Goal: Task Accomplishment & Management: Use online tool/utility

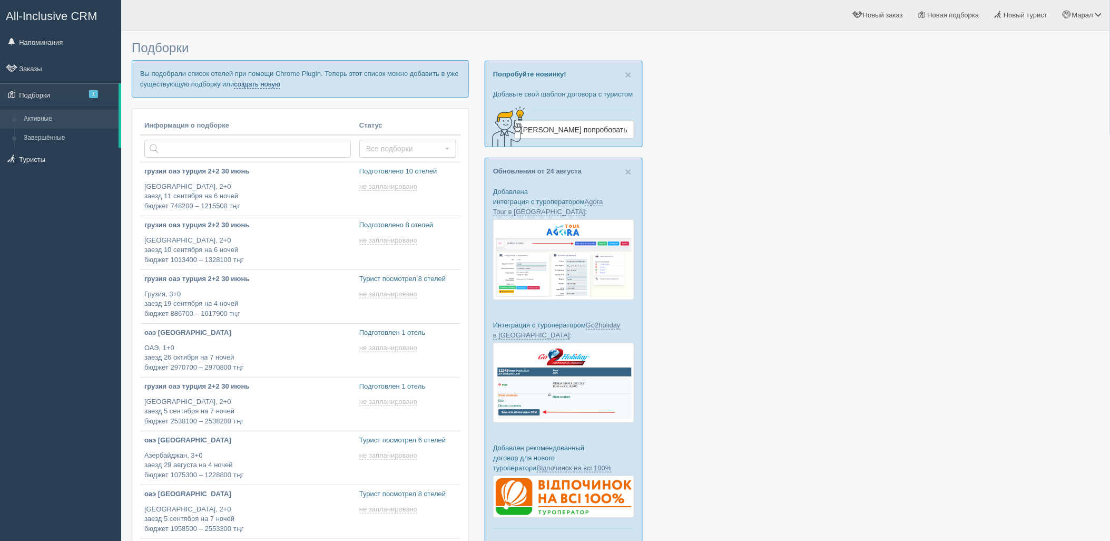
click at [267, 84] on link "создать новую" at bounding box center [257, 84] width 46 height 8
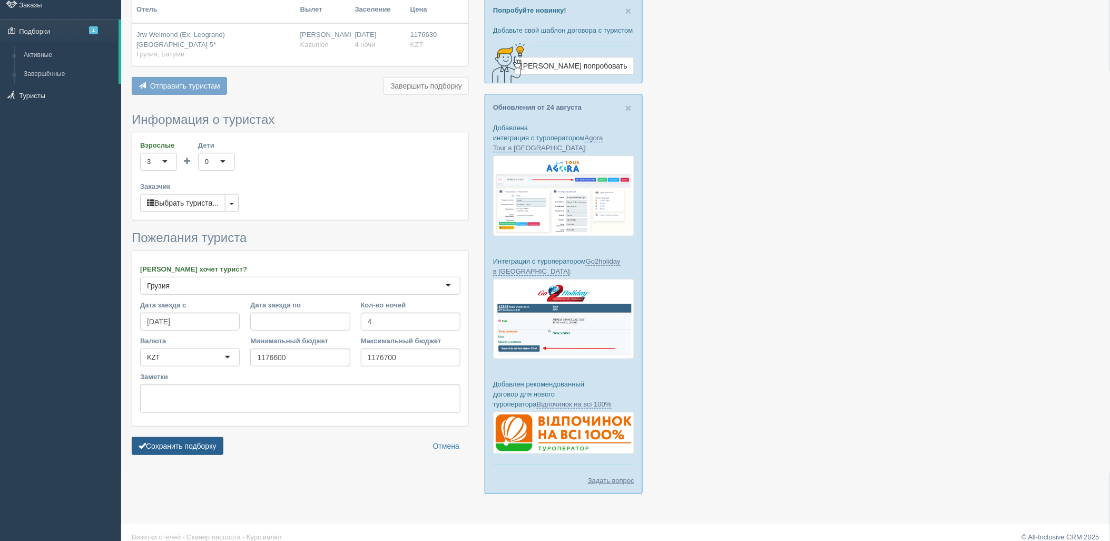
scroll to position [65, 0]
click at [183, 445] on button "Сохранить подборку" at bounding box center [178, 445] width 92 height 18
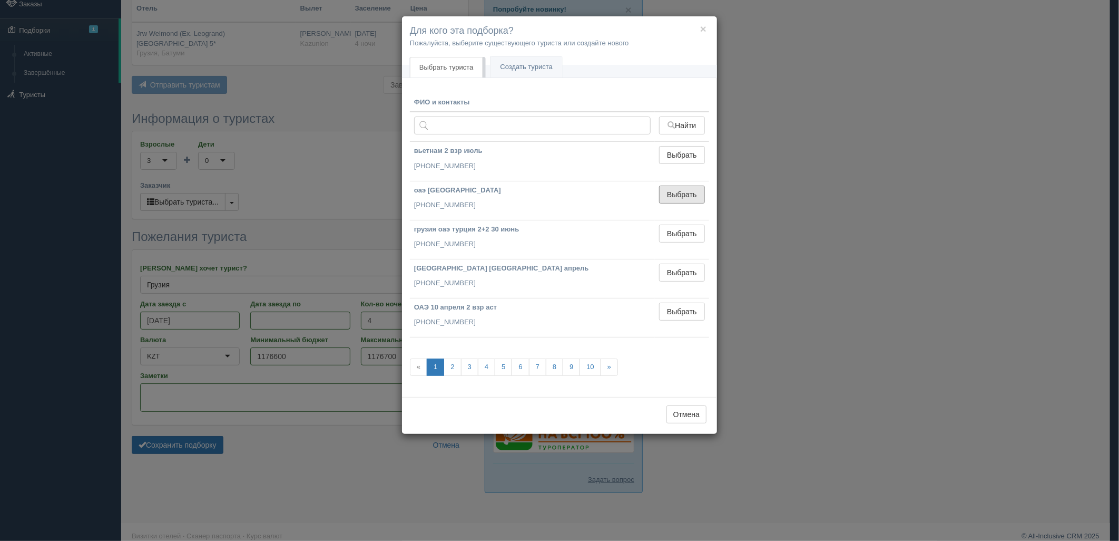
drag, startPoint x: 692, startPoint y: 200, endPoint x: 310, endPoint y: 361, distance: 414.9
click at [691, 200] on button "Выбрать" at bounding box center [682, 194] width 46 height 18
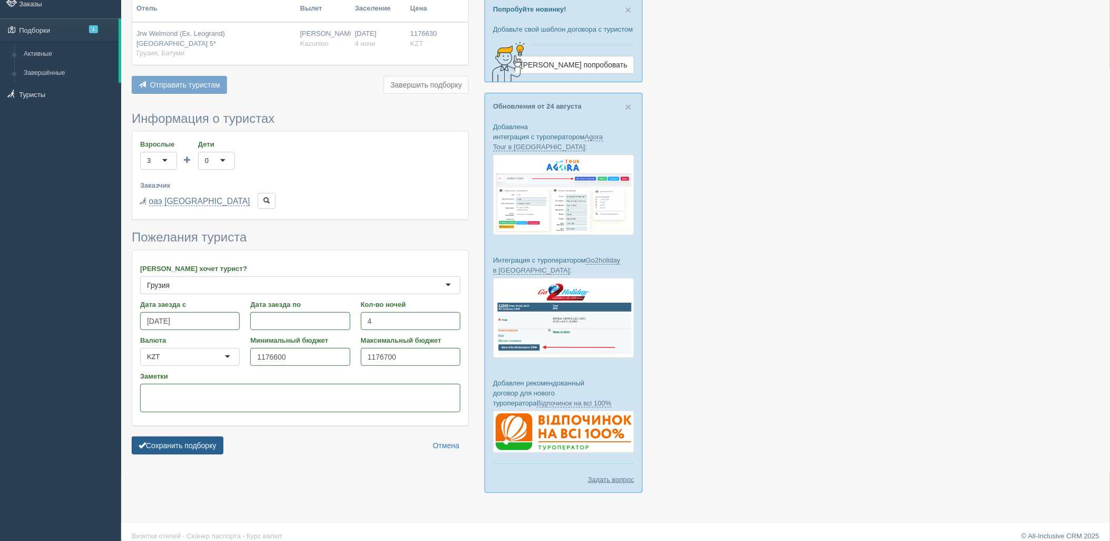
click at [200, 450] on button "Сохранить подборку" at bounding box center [178, 445] width 92 height 18
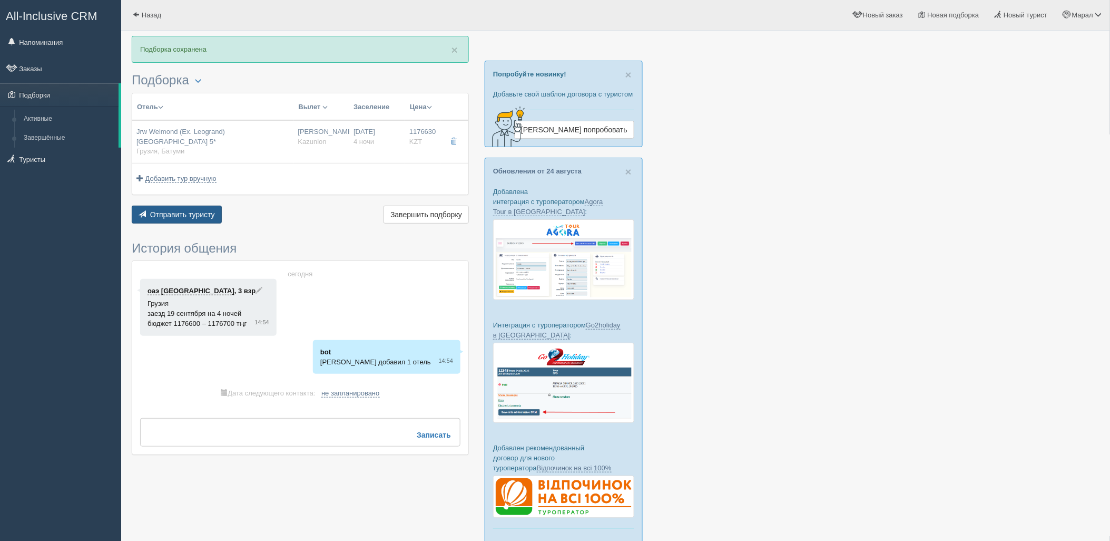
click at [193, 216] on span "Отправить туристу" at bounding box center [182, 214] width 65 height 8
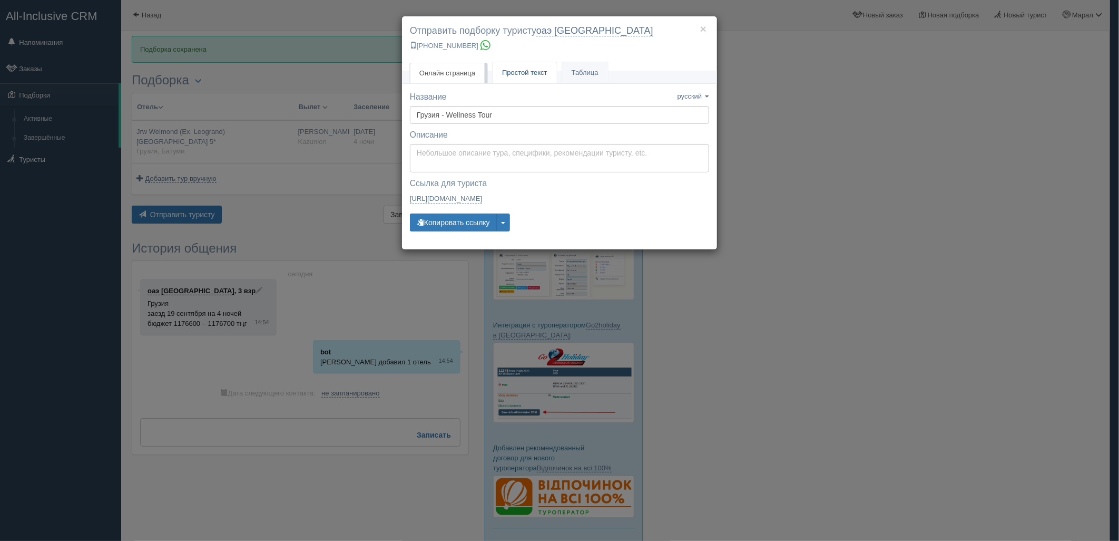
click at [499, 79] on link "Простой текст Текст" at bounding box center [525, 73] width 64 height 22
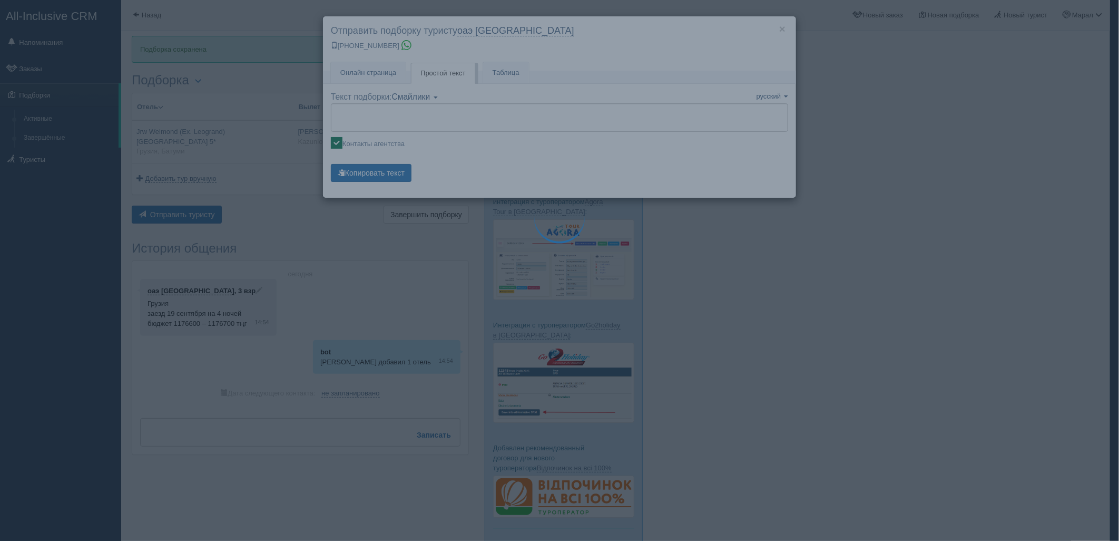
type textarea "🌞 Добрый день! Предлагаем Вам рассмотреть следующие варианты: 🌎 Грузия, Батуми …"
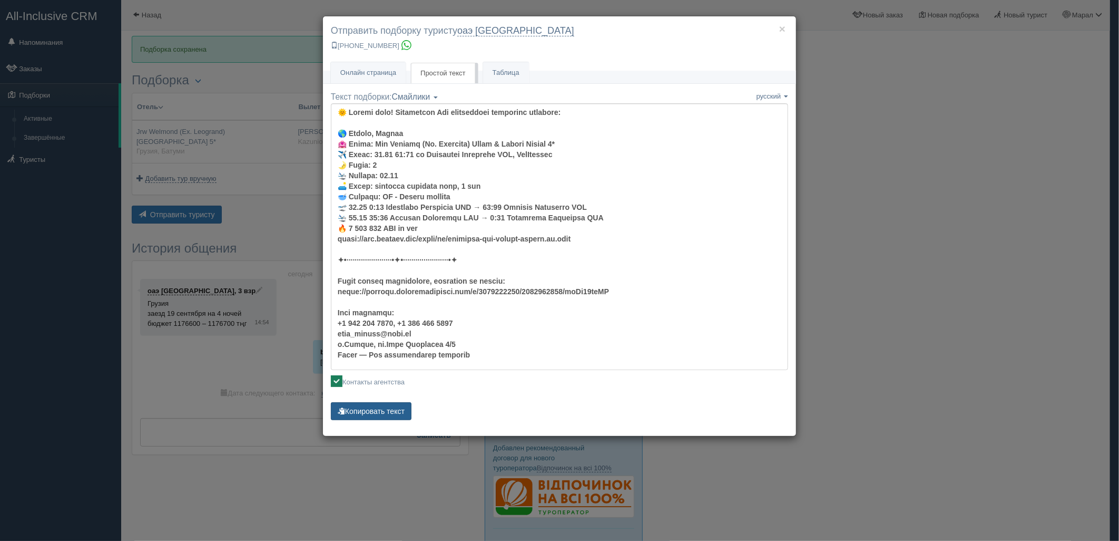
click at [375, 413] on button "Копировать текст" at bounding box center [371, 411] width 81 height 18
click at [374, 413] on button "Копировать текст" at bounding box center [371, 411] width 81 height 18
drag, startPoint x: 374, startPoint y: 413, endPoint x: 302, endPoint y: 540, distance: 146.1
click at [373, 413] on button "Копировать текст" at bounding box center [371, 411] width 81 height 18
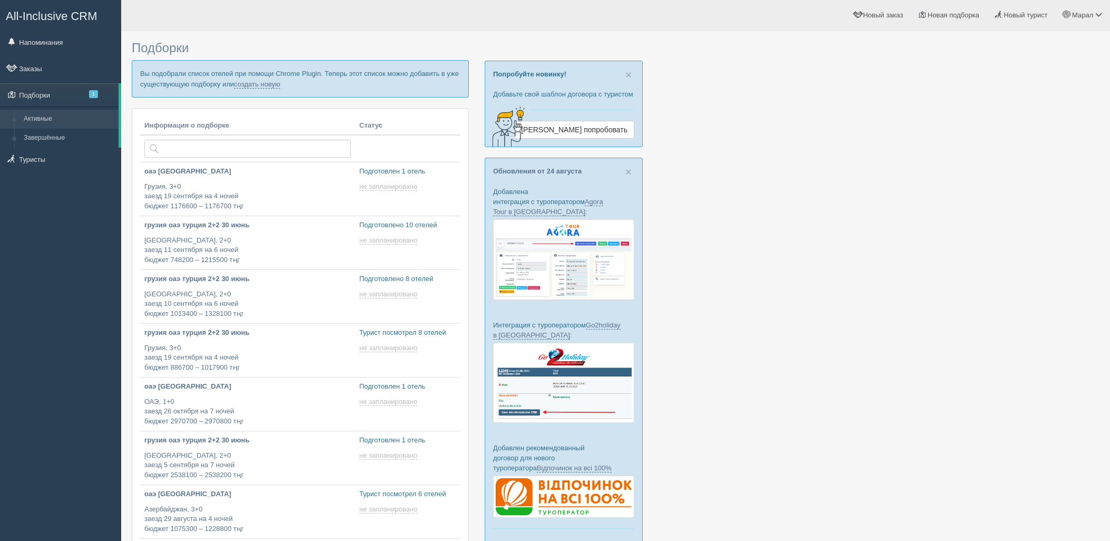
click at [253, 87] on link "создать новую" at bounding box center [257, 84] width 46 height 8
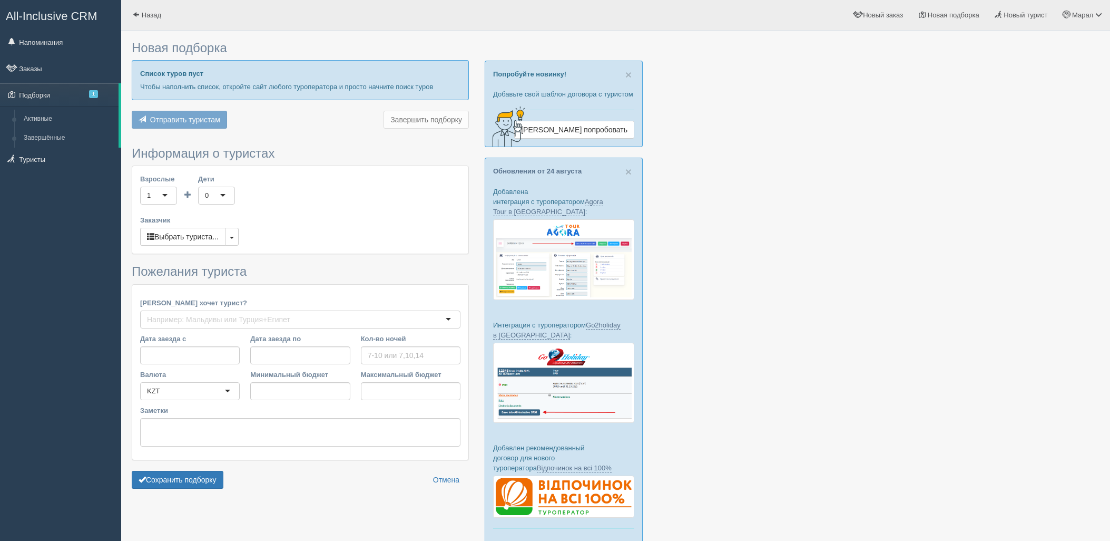
scroll to position [65, 0]
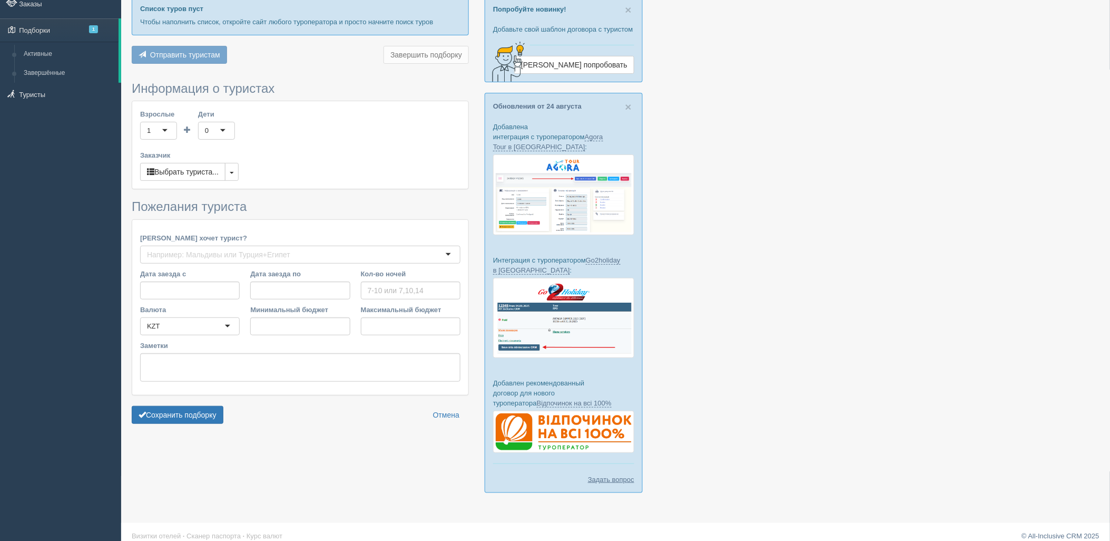
type input "4"
type input "740900"
type input "741000"
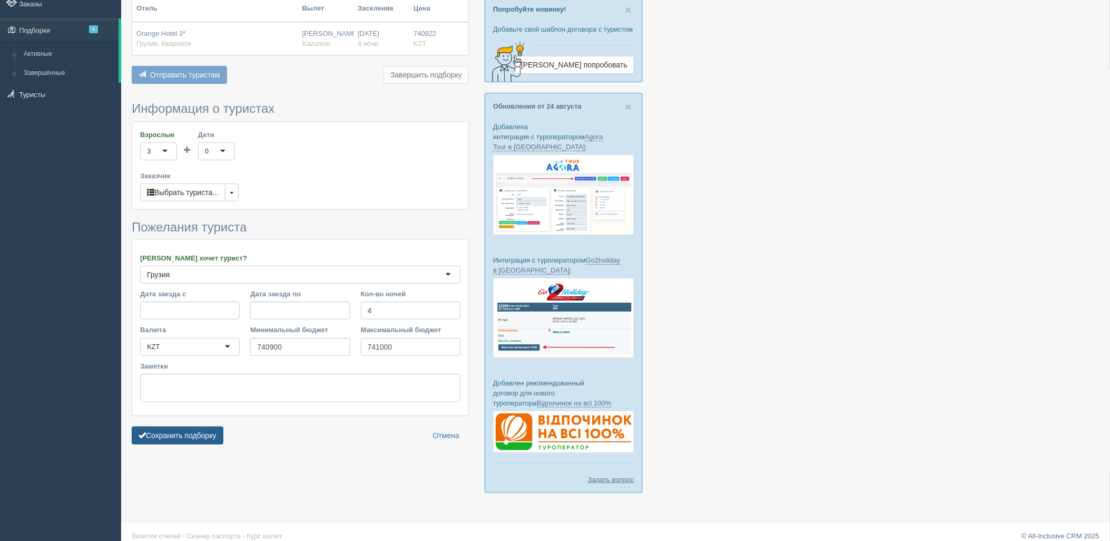
click at [203, 434] on button "Сохранить подборку" at bounding box center [178, 435] width 92 height 18
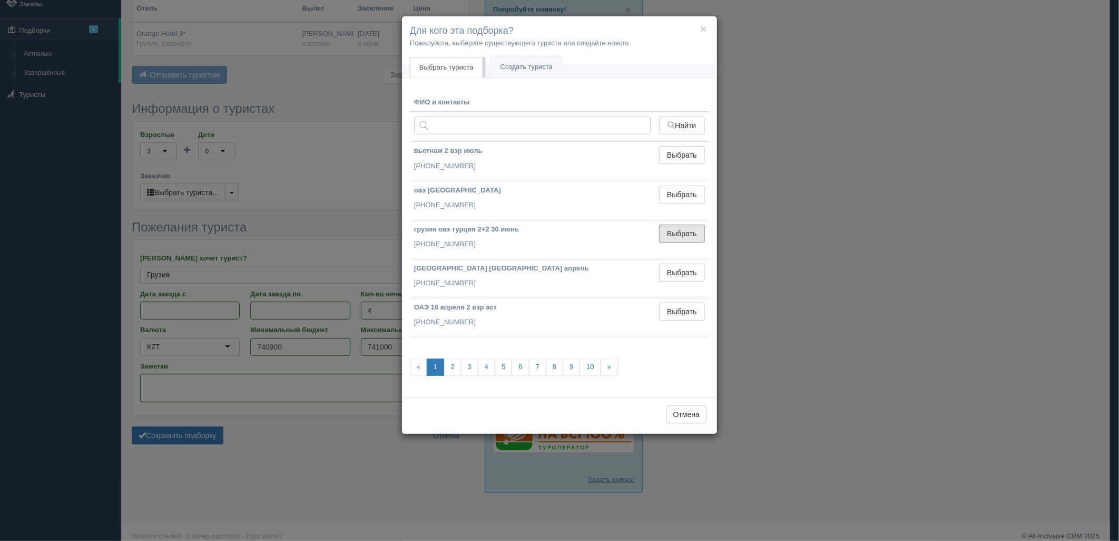
drag, startPoint x: 687, startPoint y: 238, endPoint x: 386, endPoint y: 332, distance: 315.1
click at [685, 238] on button "Выбрать" at bounding box center [682, 233] width 46 height 18
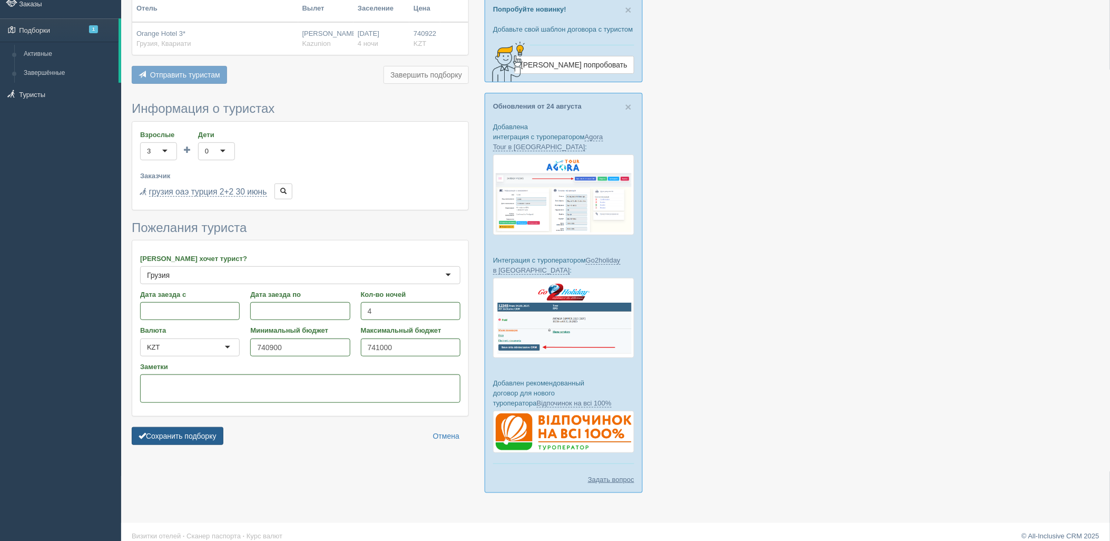
click at [218, 434] on button "Сохранить подборку" at bounding box center [178, 436] width 92 height 18
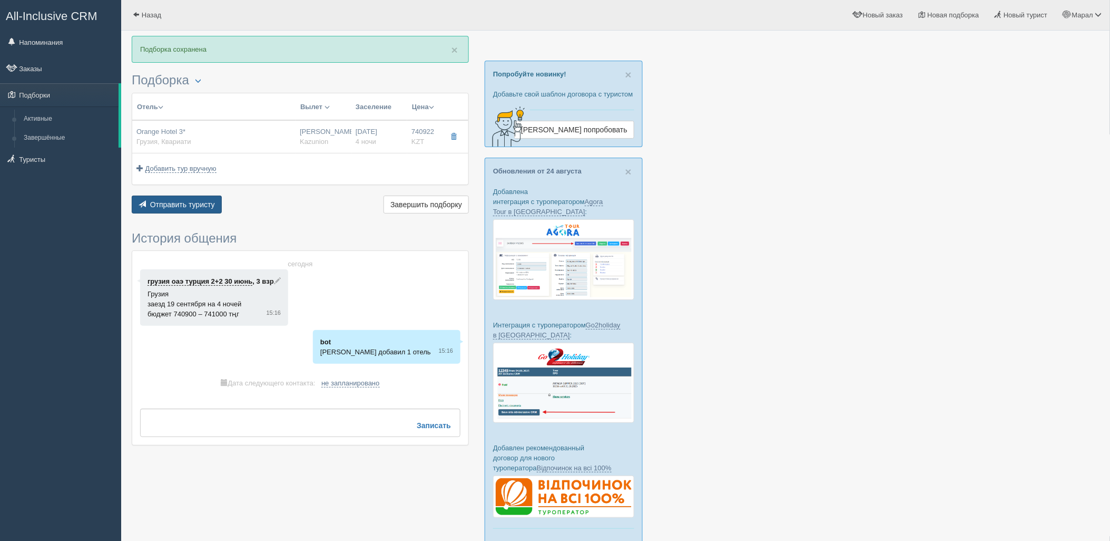
click at [180, 207] on span "Отправить туристу" at bounding box center [182, 204] width 65 height 8
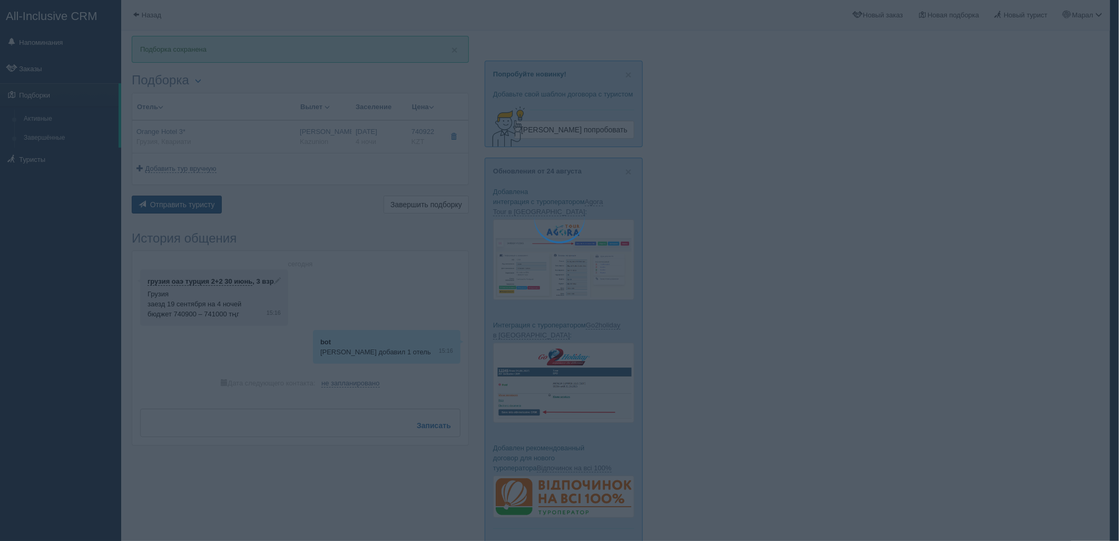
type textarea "🌞 Loremi dolo! Sitametcon Adi elitseddoei temporinc utlabore: 🌎 Etdolo, Magnaal…"
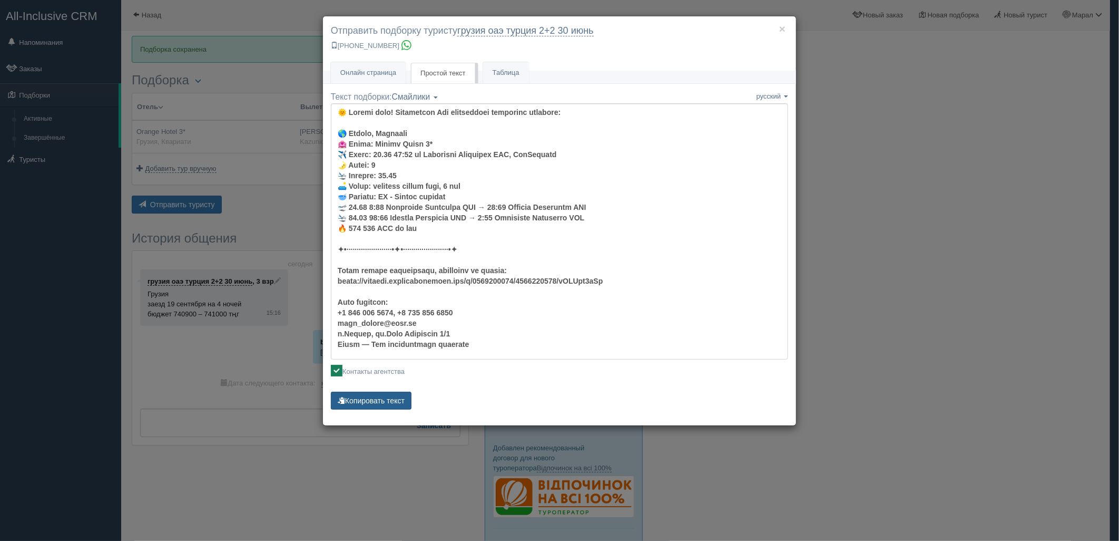
click at [403, 396] on button "Копировать текст" at bounding box center [371, 400] width 81 height 18
